Goal: Task Accomplishment & Management: Complete application form

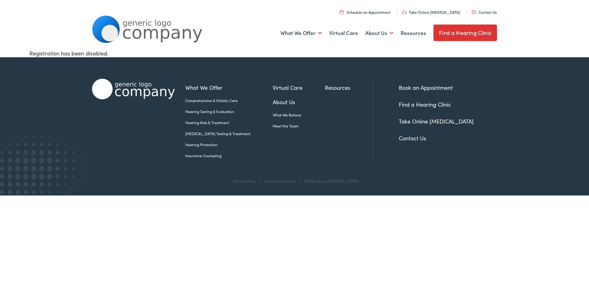
click at [407, 138] on link "Contact Us" at bounding box center [412, 138] width 27 height 8
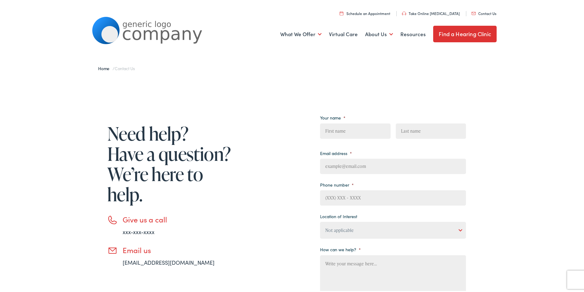
drag, startPoint x: 346, startPoint y: 131, endPoint x: 348, endPoint y: 136, distance: 4.6
click at [346, 131] on input "First" at bounding box center [355, 129] width 70 height 15
type input "James"
type input "Clark"
type input "James.clark@Professionalbusinesspage.com"
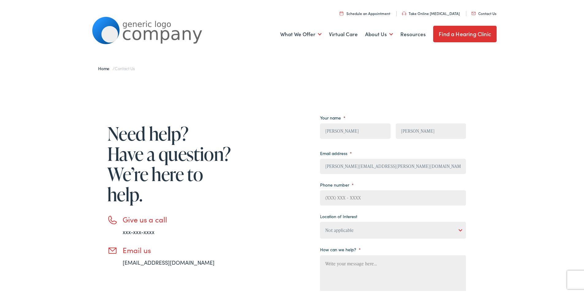
type input "8149805065"
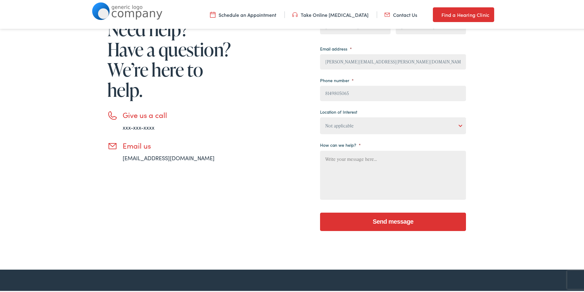
click at [354, 164] on textarea "How can we help? *" at bounding box center [393, 174] width 146 height 49
paste textarea "Wikipedia is considered to be the World’s most significant tool for reference m…"
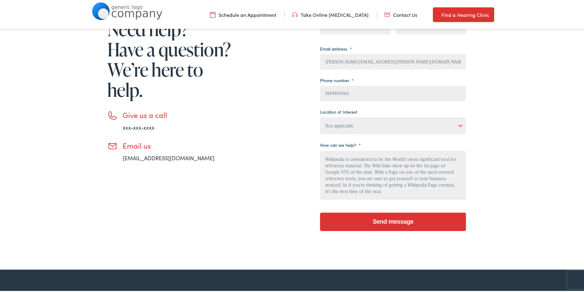
scroll to position [65, 0]
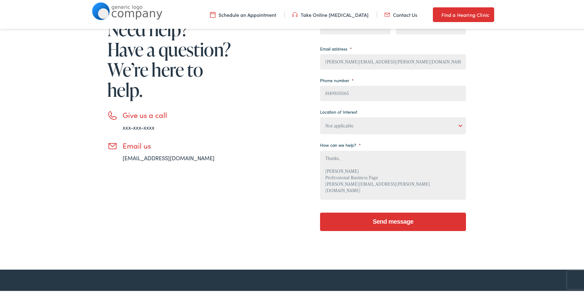
type textarea "Wikipedia is considered to be the World’s most significant tool for reference m…"
click at [368, 127] on select "Not applicable Estes Audiology, Seguin Estes Audiology, San Antonio Estes Audio…" at bounding box center [393, 124] width 146 height 17
select select "Estes Audiology, Seguin"
click at [320, 116] on select "Not applicable Estes Audiology, Seguin Estes Audiology, San Antonio Estes Audio…" at bounding box center [393, 124] width 146 height 17
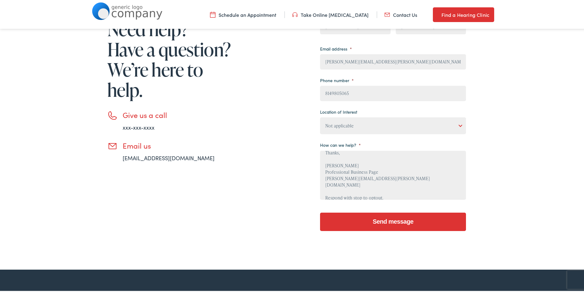
click at [398, 214] on input "Send message" at bounding box center [393, 221] width 146 height 18
click at [387, 220] on input "Send message" at bounding box center [393, 221] width 146 height 18
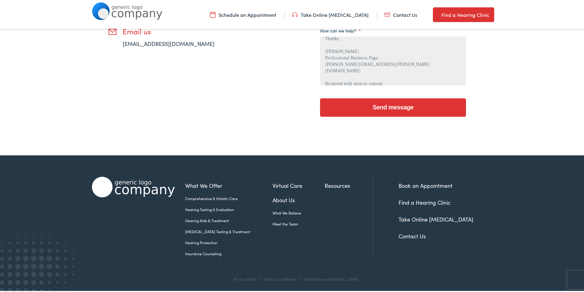
scroll to position [217, 0]
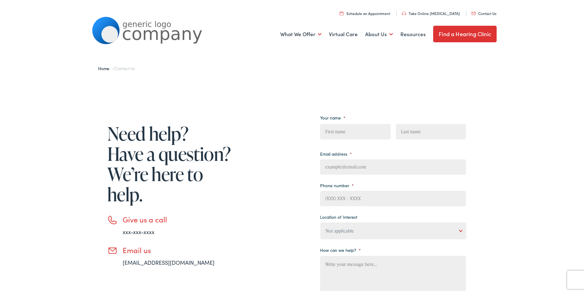
drag, startPoint x: 353, startPoint y: 128, endPoint x: 369, endPoint y: 131, distance: 16.5
click at [353, 128] on input "First" at bounding box center [355, 130] width 70 height 15
type input "James"
type input "Clark"
type input "James.clark@Professionalbusinesspage.com"
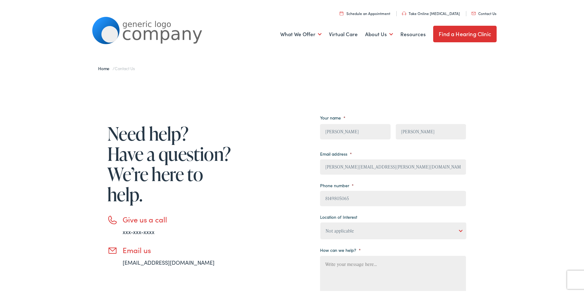
type input "(814) 980-5065"
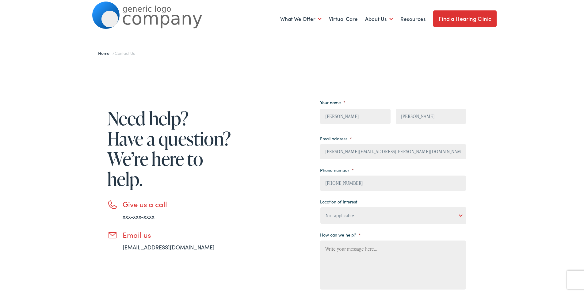
scroll to position [102, 0]
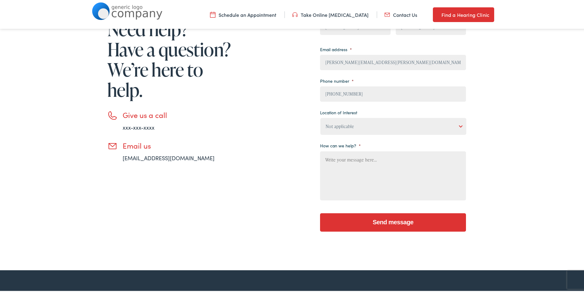
click at [361, 178] on textarea "How can we help? *" at bounding box center [393, 174] width 146 height 49
paste textarea "Wikipedia is considered to be the World’s most significant tool for reference m…"
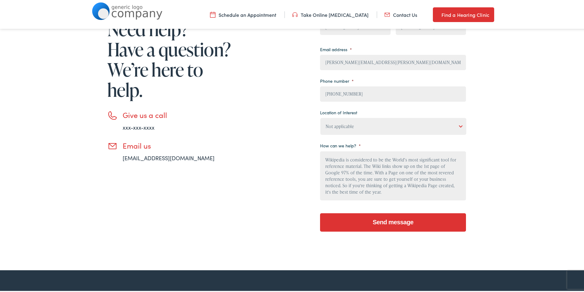
scroll to position [65, 0]
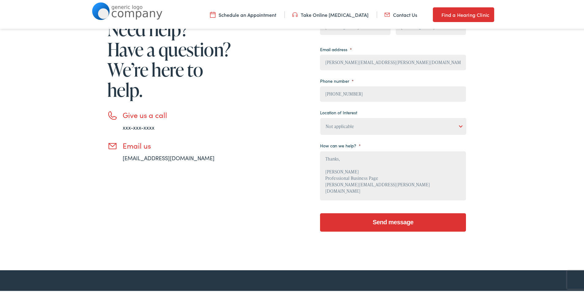
type textarea "Wikipedia is considered to be the World’s most significant tool for reference m…"
click at [362, 128] on select "Not applicable Estes Audiology, Seguin Estes Audiology, San Antonio Estes Audio…" at bounding box center [393, 125] width 146 height 17
select select "Estes Audiology, Seguin"
click at [320, 117] on select "Not applicable Estes Audiology, Seguin Estes Audiology, San Antonio Estes Audio…" at bounding box center [393, 125] width 146 height 17
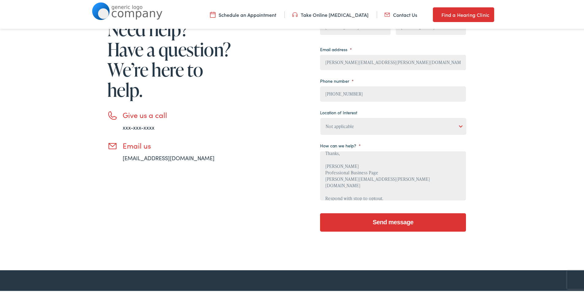
click at [379, 224] on input "Send message" at bounding box center [393, 221] width 146 height 18
click at [388, 217] on input "Send message" at bounding box center [393, 221] width 146 height 18
click at [396, 214] on input "Send message" at bounding box center [393, 221] width 146 height 18
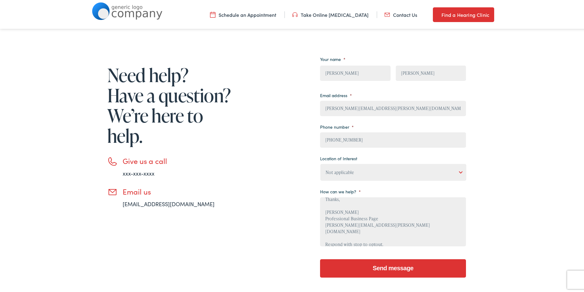
scroll to position [0, 0]
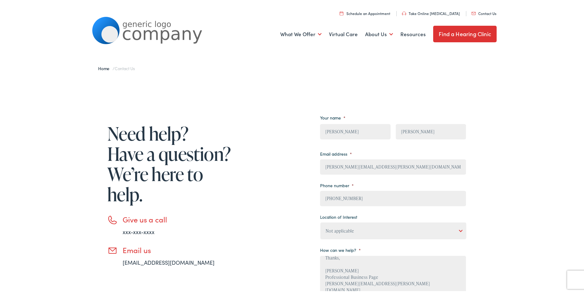
click at [479, 198] on div "Need help? Have a question? We’re here to help. Give us a call xxx-xxx-xxxx Ema…" at bounding box center [294, 225] width 405 height 236
